Goal: Find specific page/section: Find specific page/section

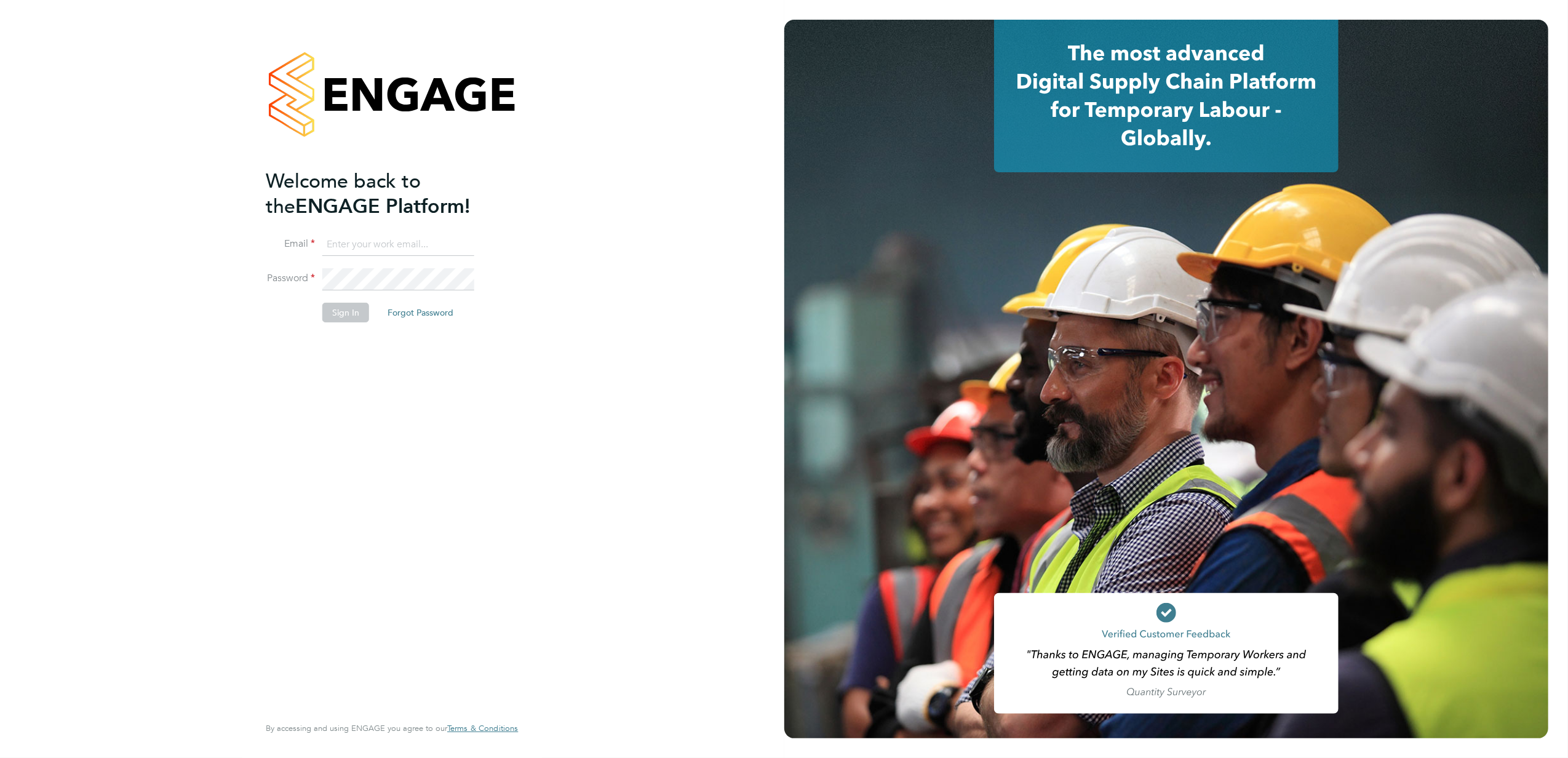
type input "kasia.piwowar@konnectrecruit.co.uk"
click at [346, 310] on button "Sign In" at bounding box center [346, 312] width 47 height 20
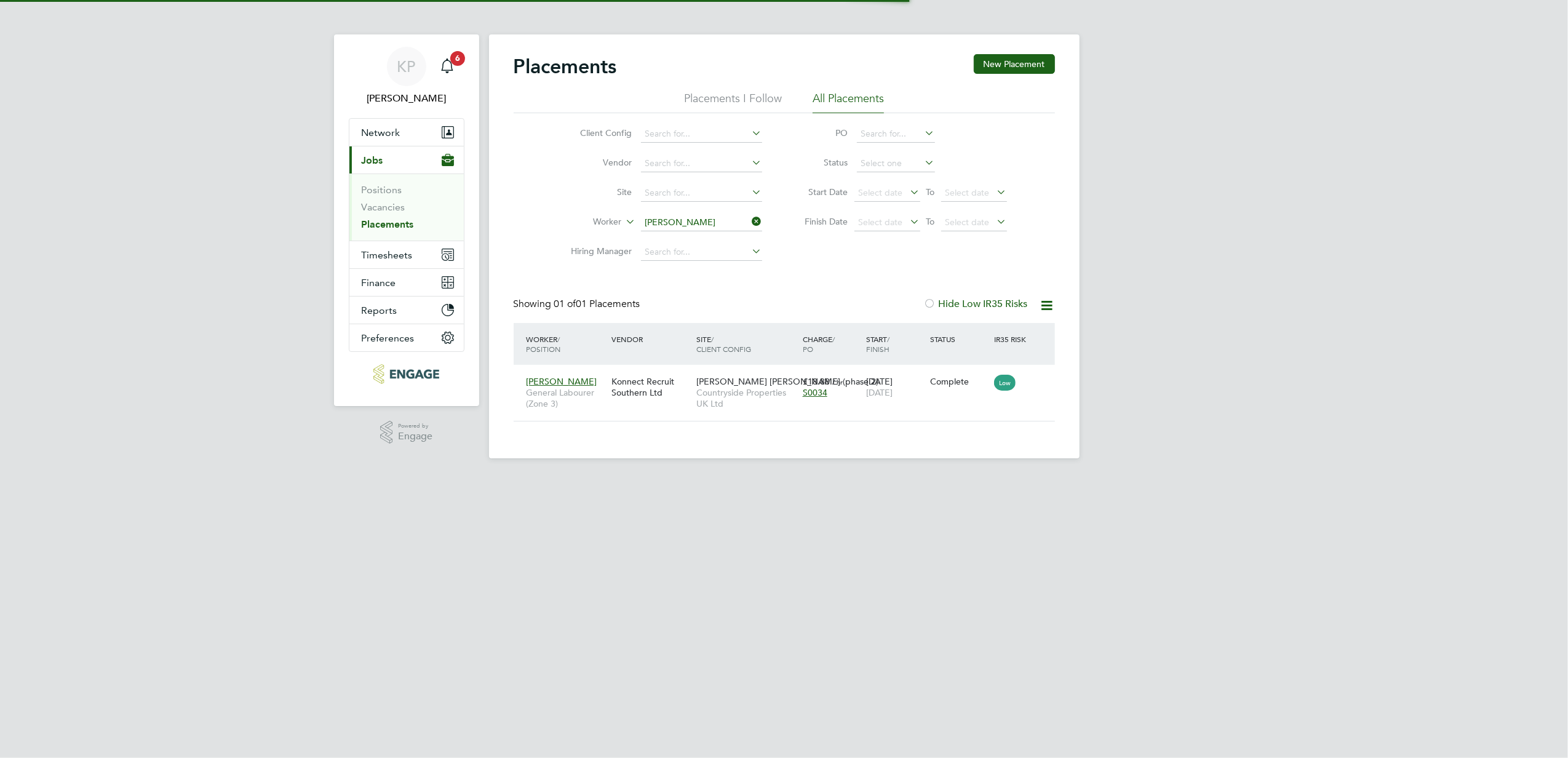
scroll to position [12, 58]
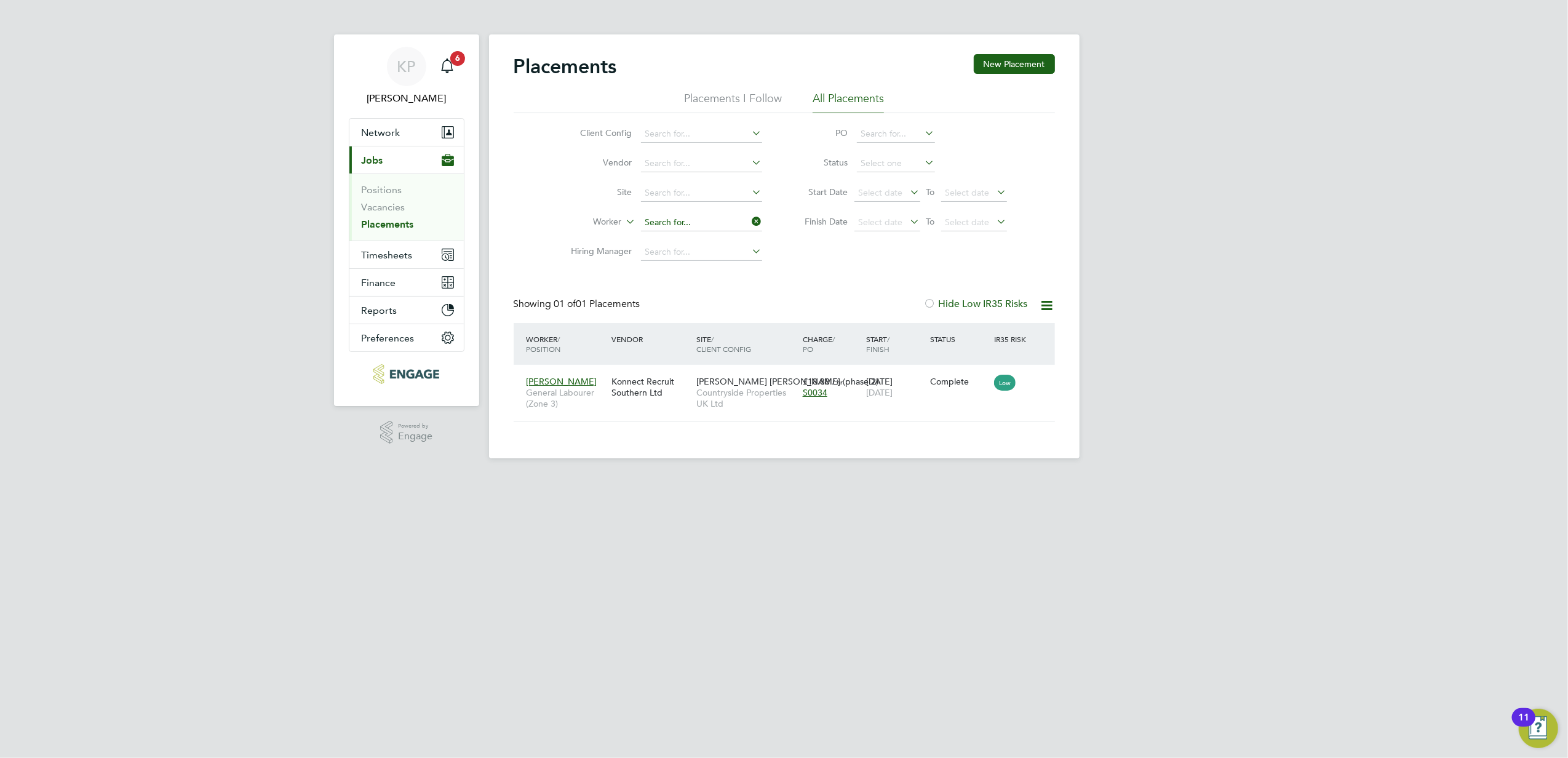
click at [719, 220] on input at bounding box center [702, 223] width 121 height 17
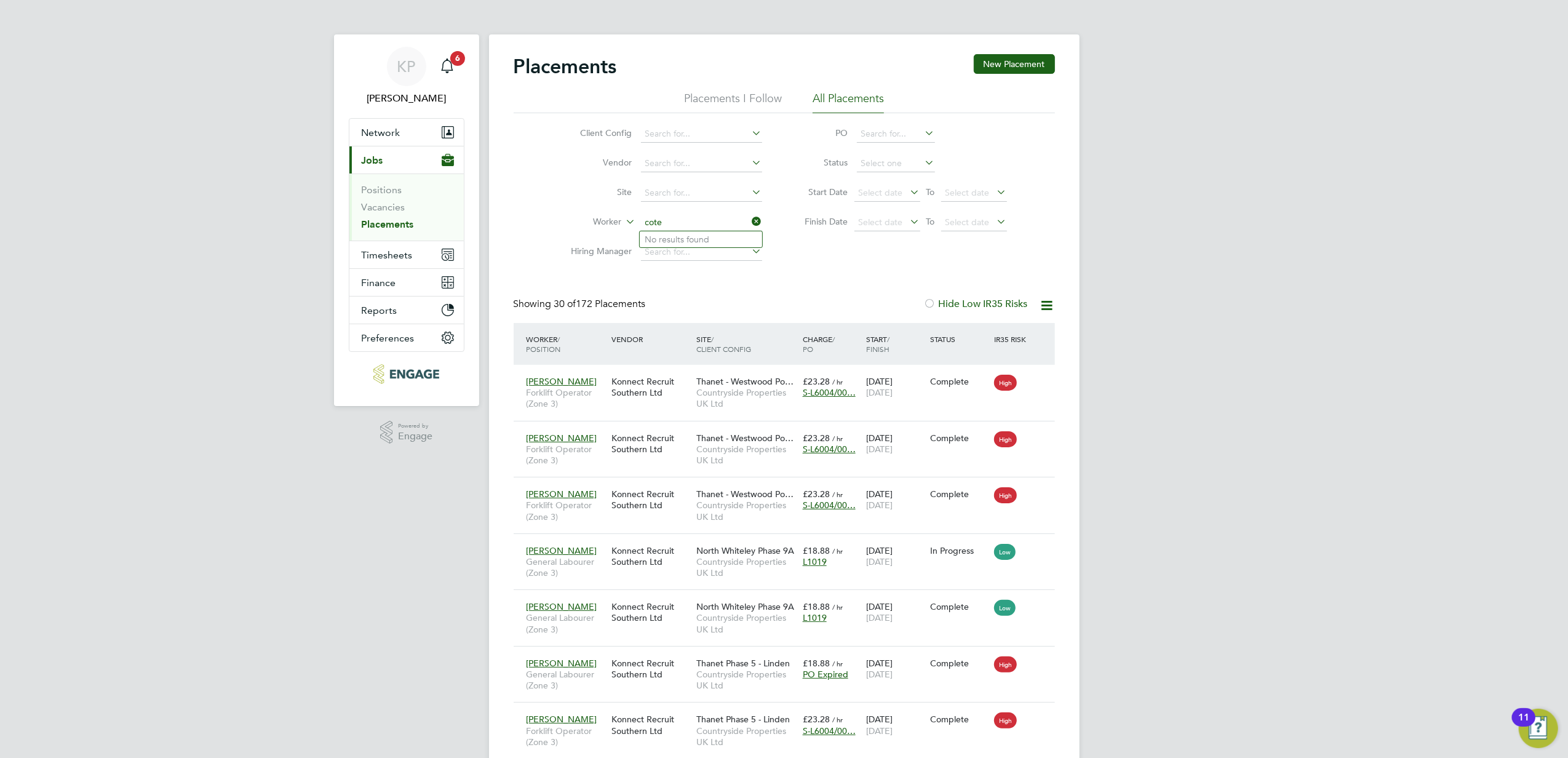
type input "cote"
click at [671, 220] on input at bounding box center [702, 223] width 121 height 17
type input "cadw"
click at [689, 227] on input at bounding box center [702, 223] width 121 height 17
click at [723, 232] on li "[PERSON_NAME]" at bounding box center [701, 240] width 122 height 17
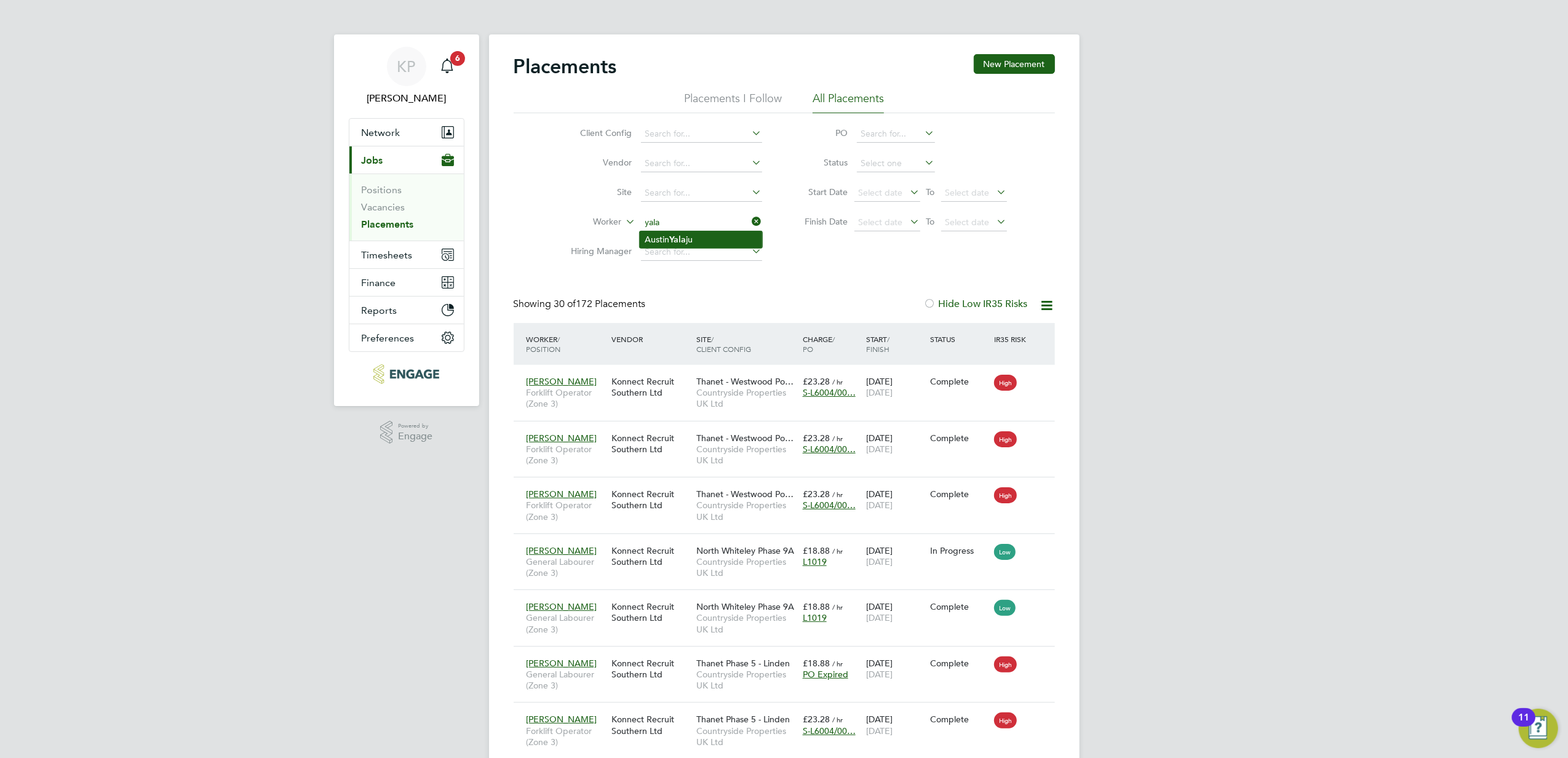
type input "[PERSON_NAME]"
